Goal: Information Seeking & Learning: Learn about a topic

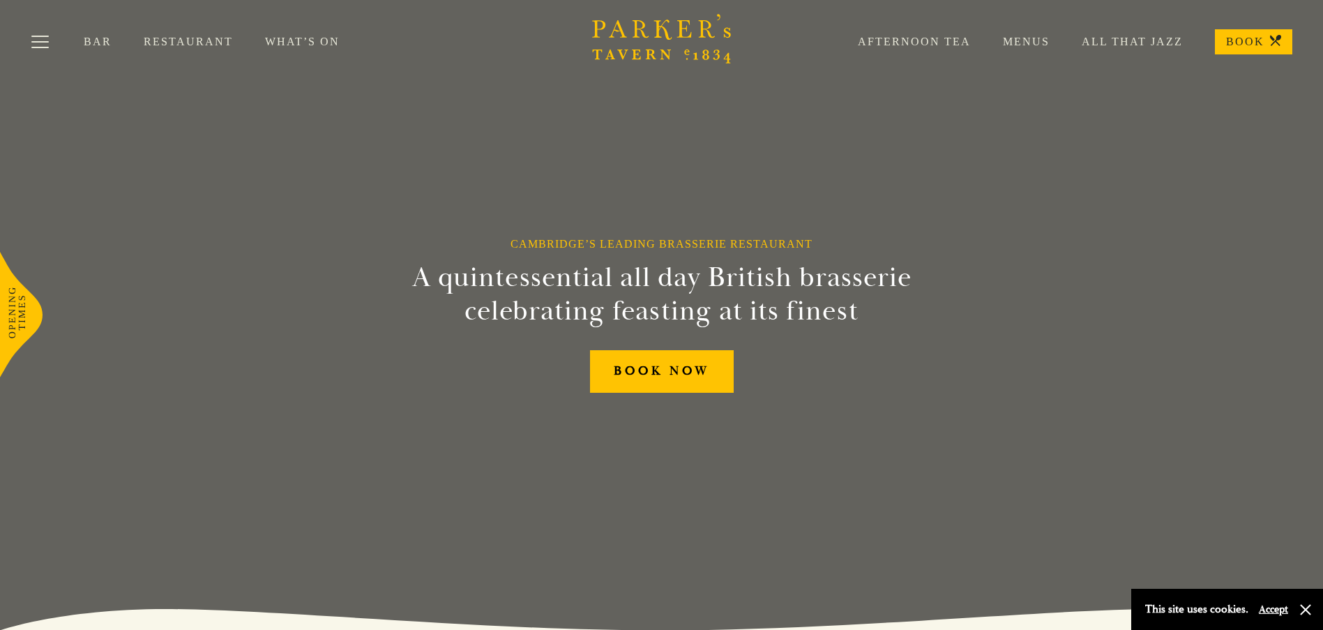
click at [1022, 40] on link "Menus" at bounding box center [1010, 42] width 79 height 14
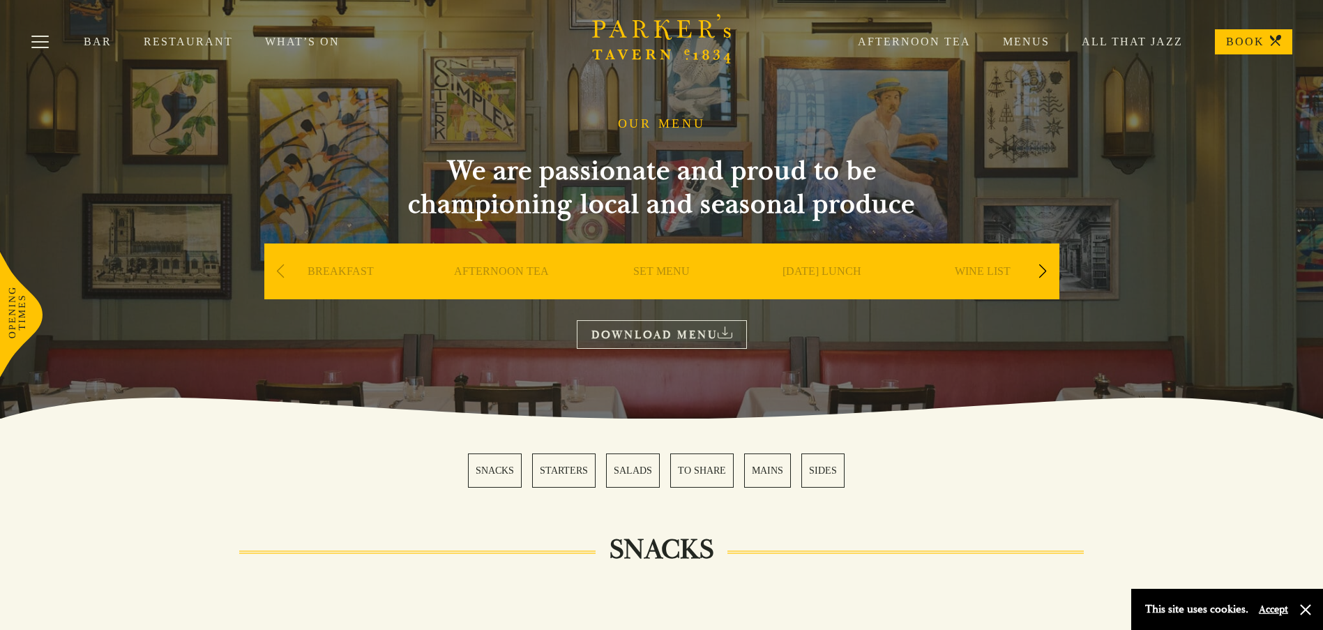
click at [1034, 269] on div "Next slide" at bounding box center [1043, 271] width 19 height 31
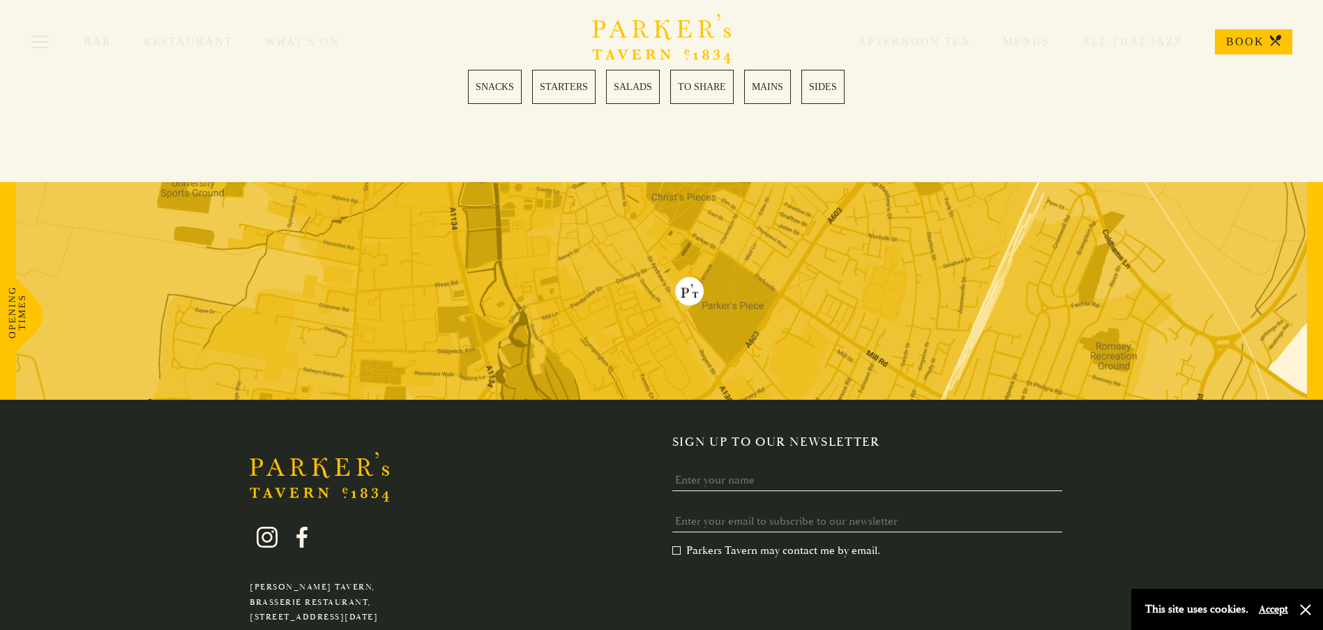
scroll to position [4065, 0]
